Goal: Navigation & Orientation: Find specific page/section

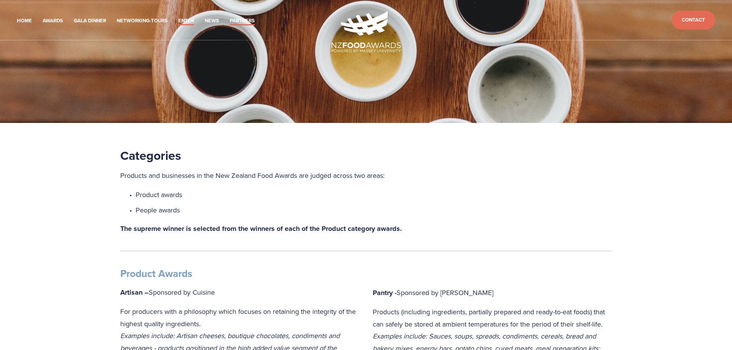
click at [245, 19] on link "Partners" at bounding box center [242, 21] width 25 height 9
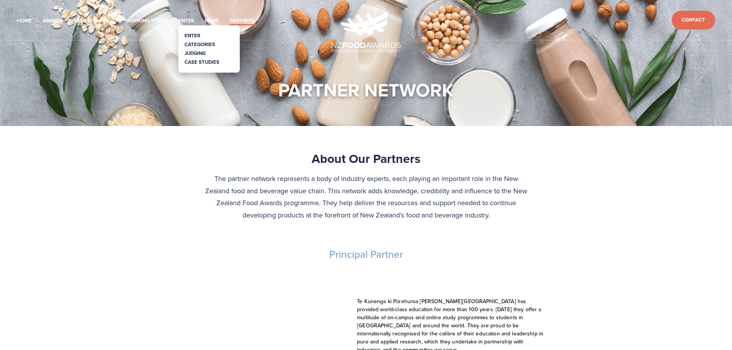
click at [197, 42] on link "Categories" at bounding box center [200, 44] width 31 height 7
